Goal: Task Accomplishment & Management: Manage account settings

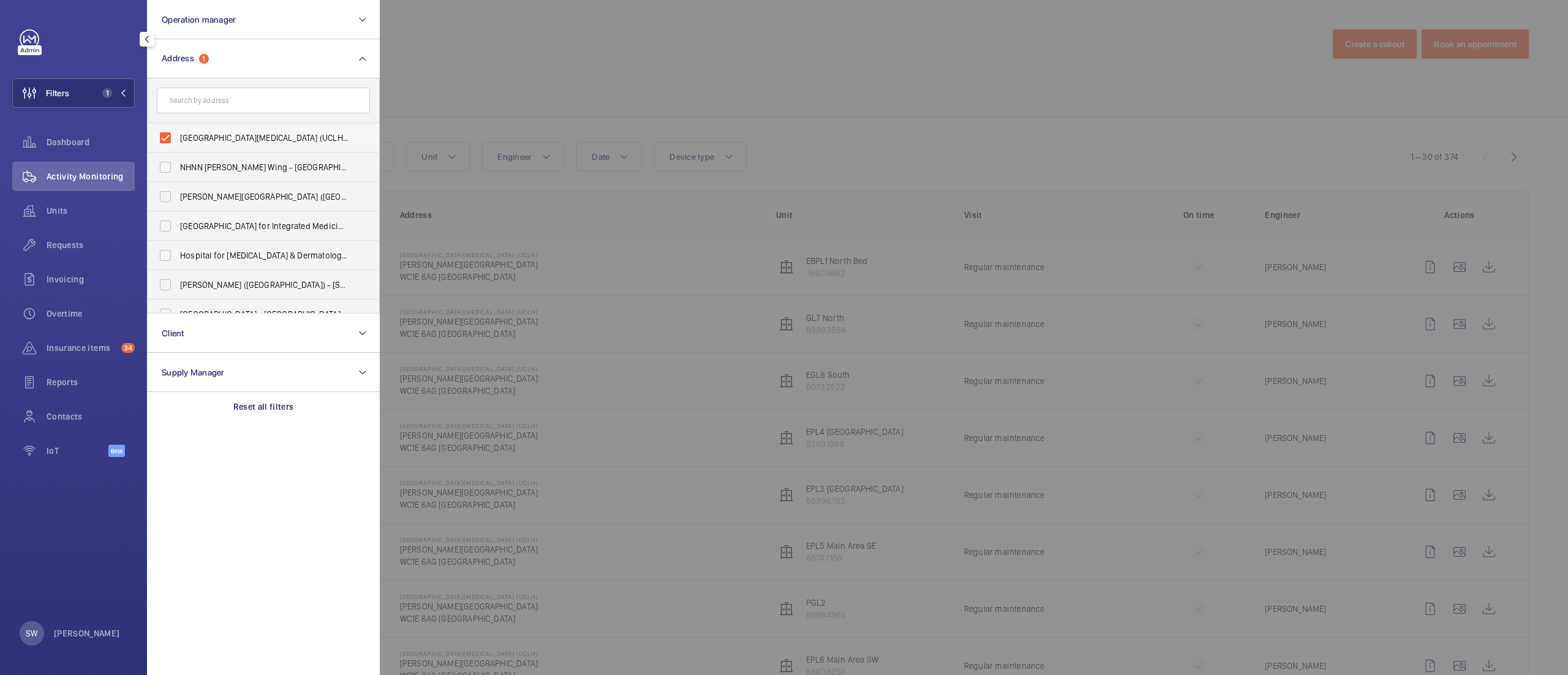
click at [231, 144] on label "[GEOGRAPHIC_DATA][MEDICAL_DATA] (UCLH) - [PERSON_NAME][GEOGRAPHIC_DATA]" at bounding box center [254, 138] width 213 height 29
click at [178, 144] on input "[GEOGRAPHIC_DATA][MEDICAL_DATA] (UCLH) - [PERSON_NAME][GEOGRAPHIC_DATA]" at bounding box center [165, 138] width 25 height 25
checkbox input "false"
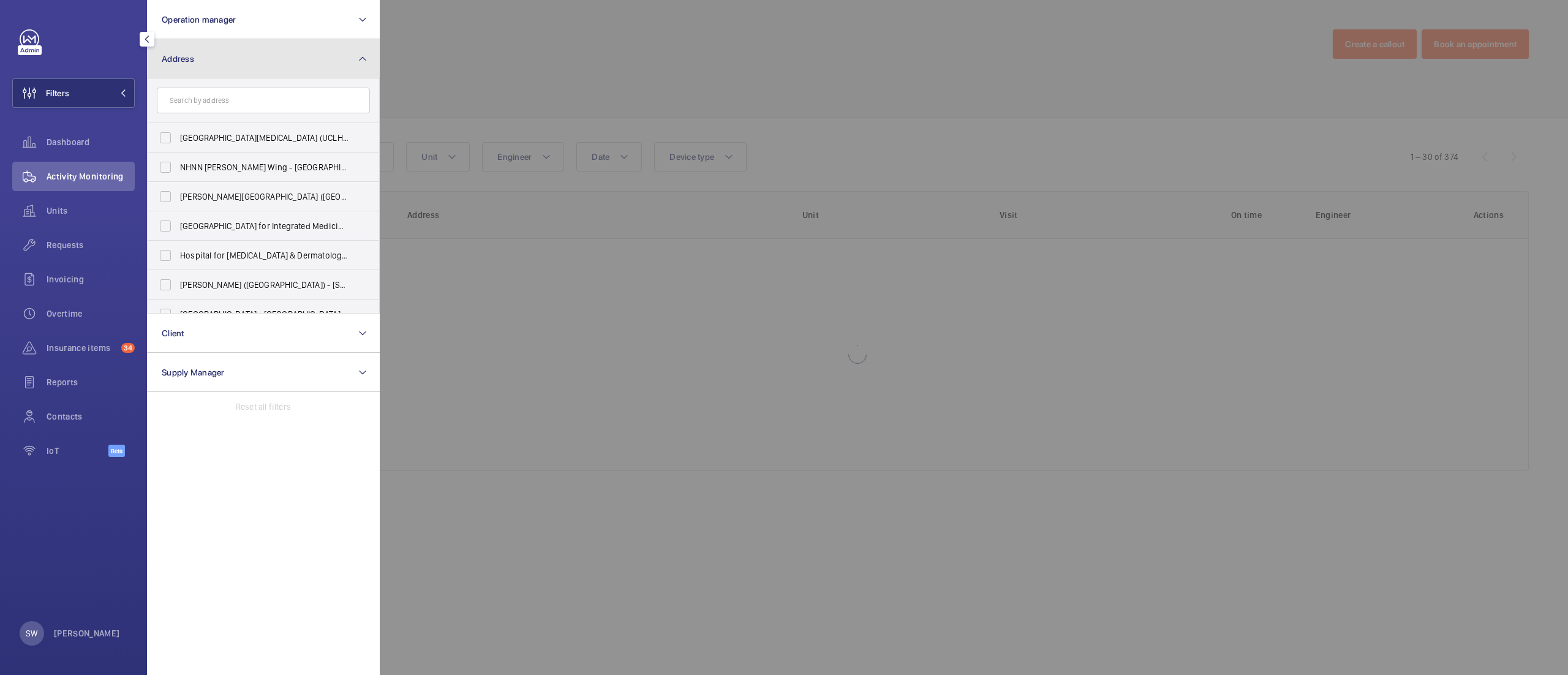
click at [216, 66] on button "Address" at bounding box center [263, 58] width 233 height 39
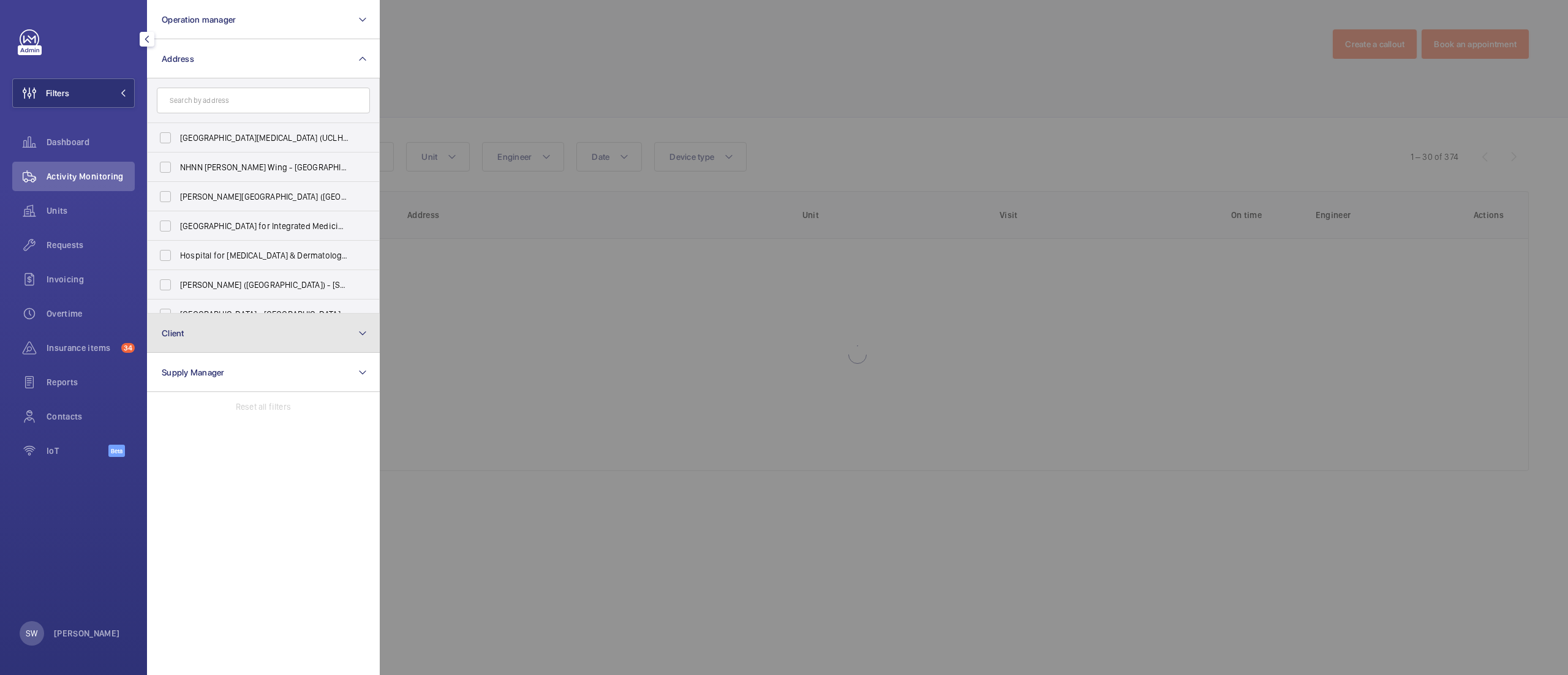
click at [217, 314] on button "Client" at bounding box center [263, 333] width 233 height 39
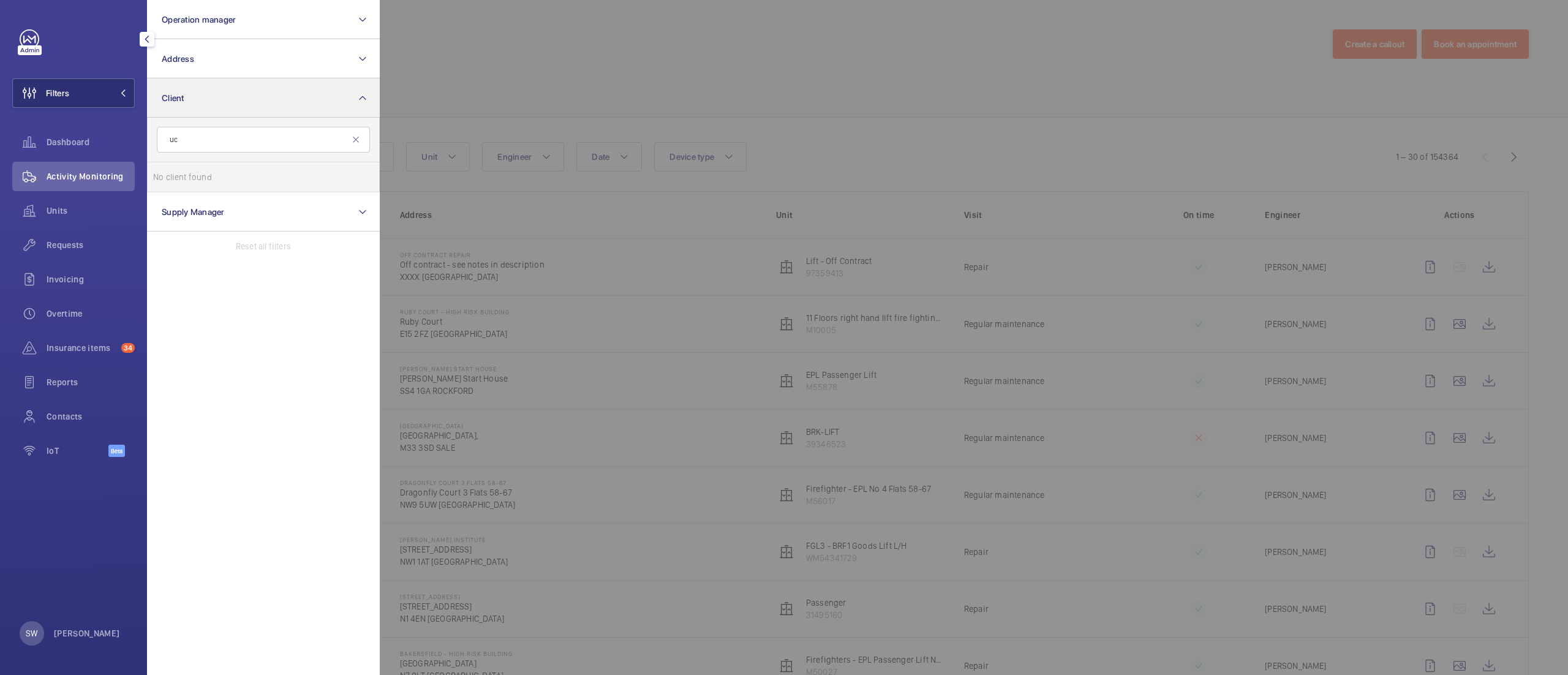
type input "u"
drag, startPoint x: 100, startPoint y: 90, endPoint x: 262, endPoint y: 105, distance: 162.7
click at [134, 105] on wm-front-sidebar-menu-filter "Filters Operation manager Address Client Supply Manager Reset all filters" at bounding box center [74, 93] width 123 height 29
click at [260, 102] on button "Client" at bounding box center [263, 98] width 233 height 39
type input "westbu"
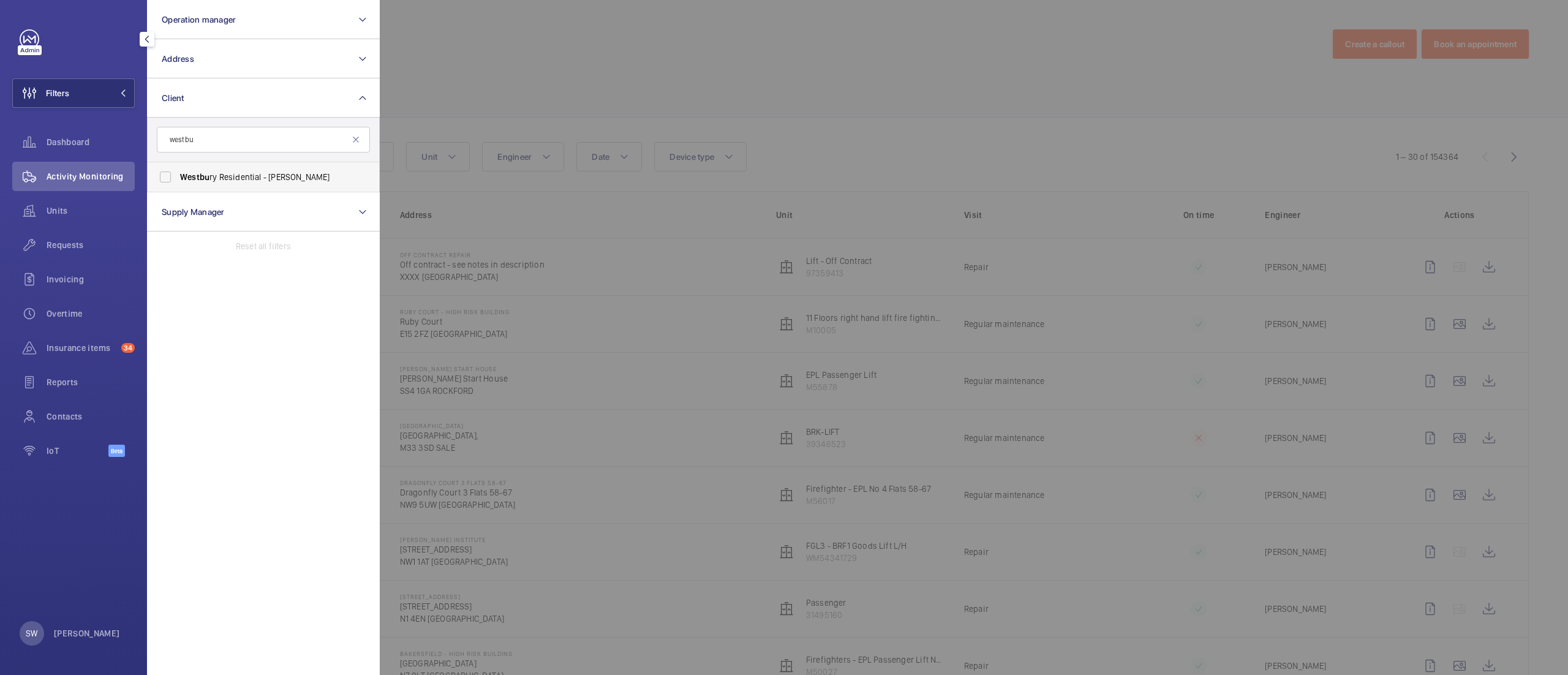
click at [278, 177] on span "Westbu ry Residential - [PERSON_NAME]" at bounding box center [265, 177] width 169 height 12
click at [178, 177] on input "Westbu ry Residential - [PERSON_NAME]" at bounding box center [165, 177] width 25 height 25
checkbox input "true"
click at [853, 80] on div at bounding box center [1164, 337] width 1568 height 675
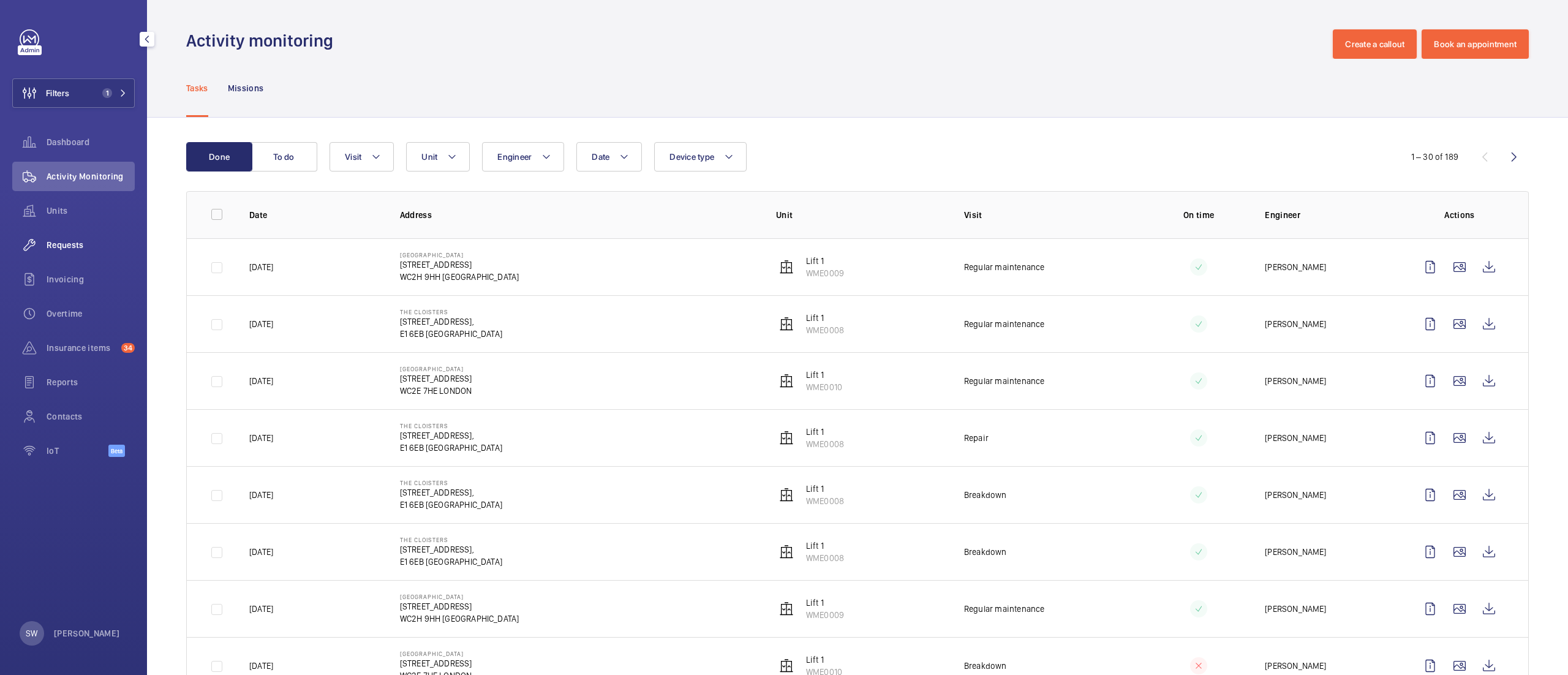
click at [50, 242] on span "Requests" at bounding box center [90, 245] width 88 height 12
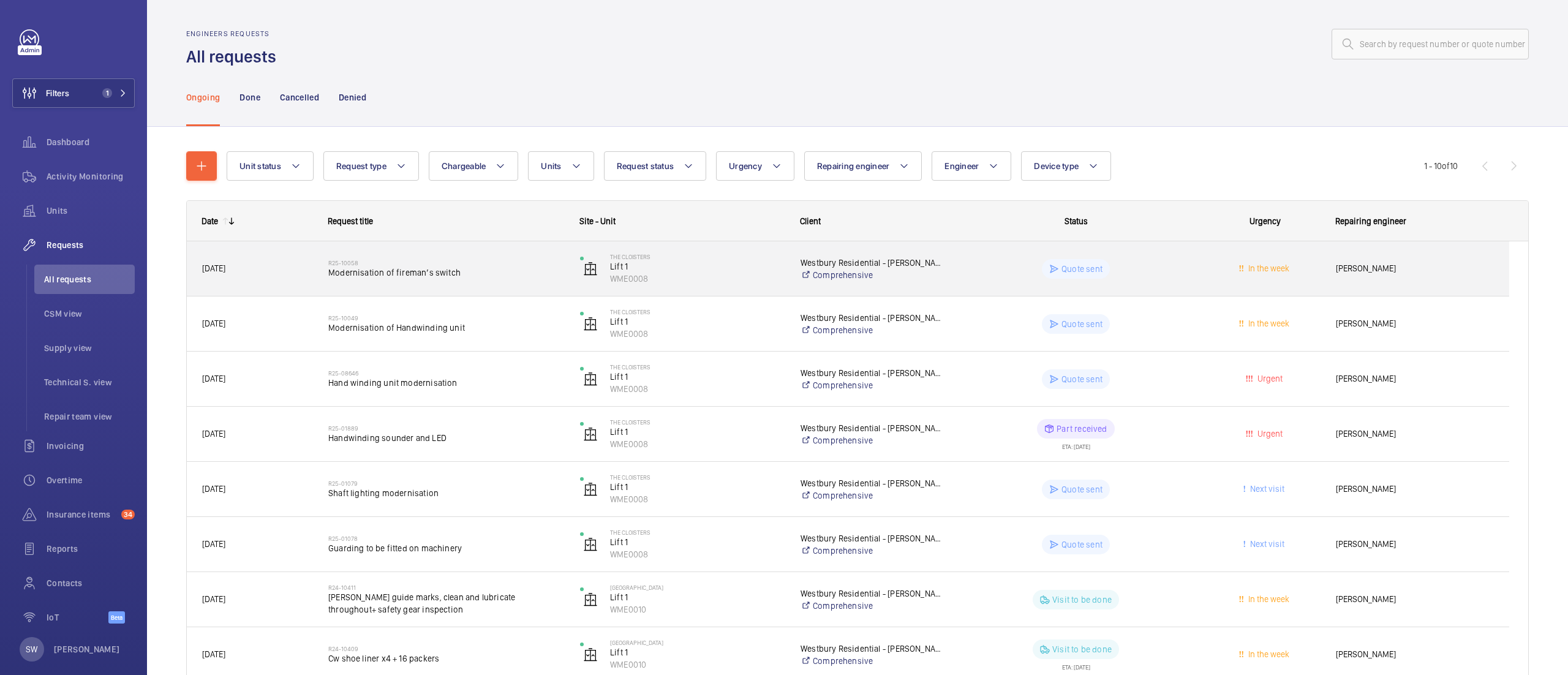
click at [439, 265] on h2 "R25-10058" at bounding box center [446, 263] width 236 height 7
